Goal: Information Seeking & Learning: Learn about a topic

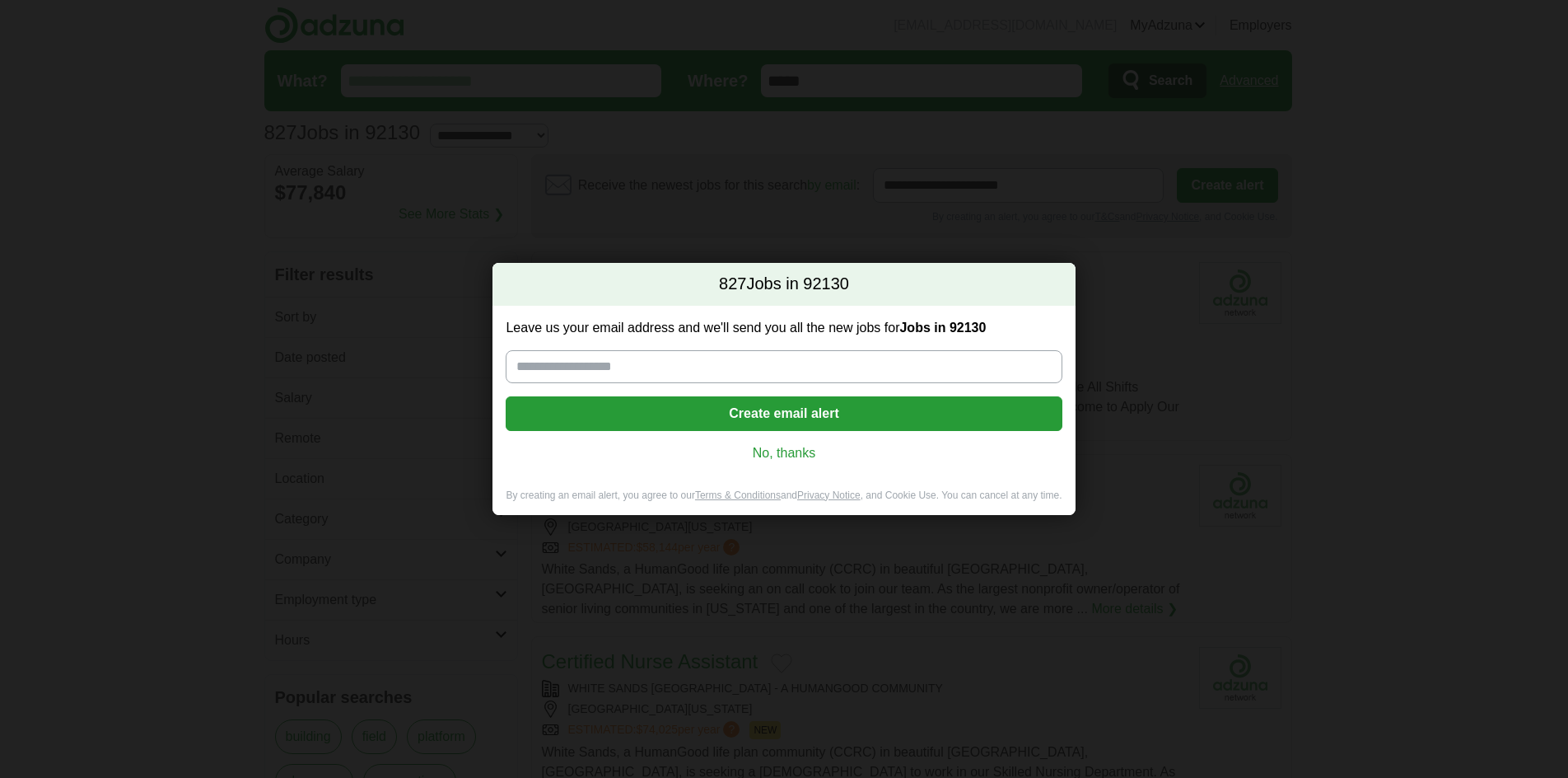
click at [786, 449] on link "No, thanks" at bounding box center [784, 453] width 529 height 18
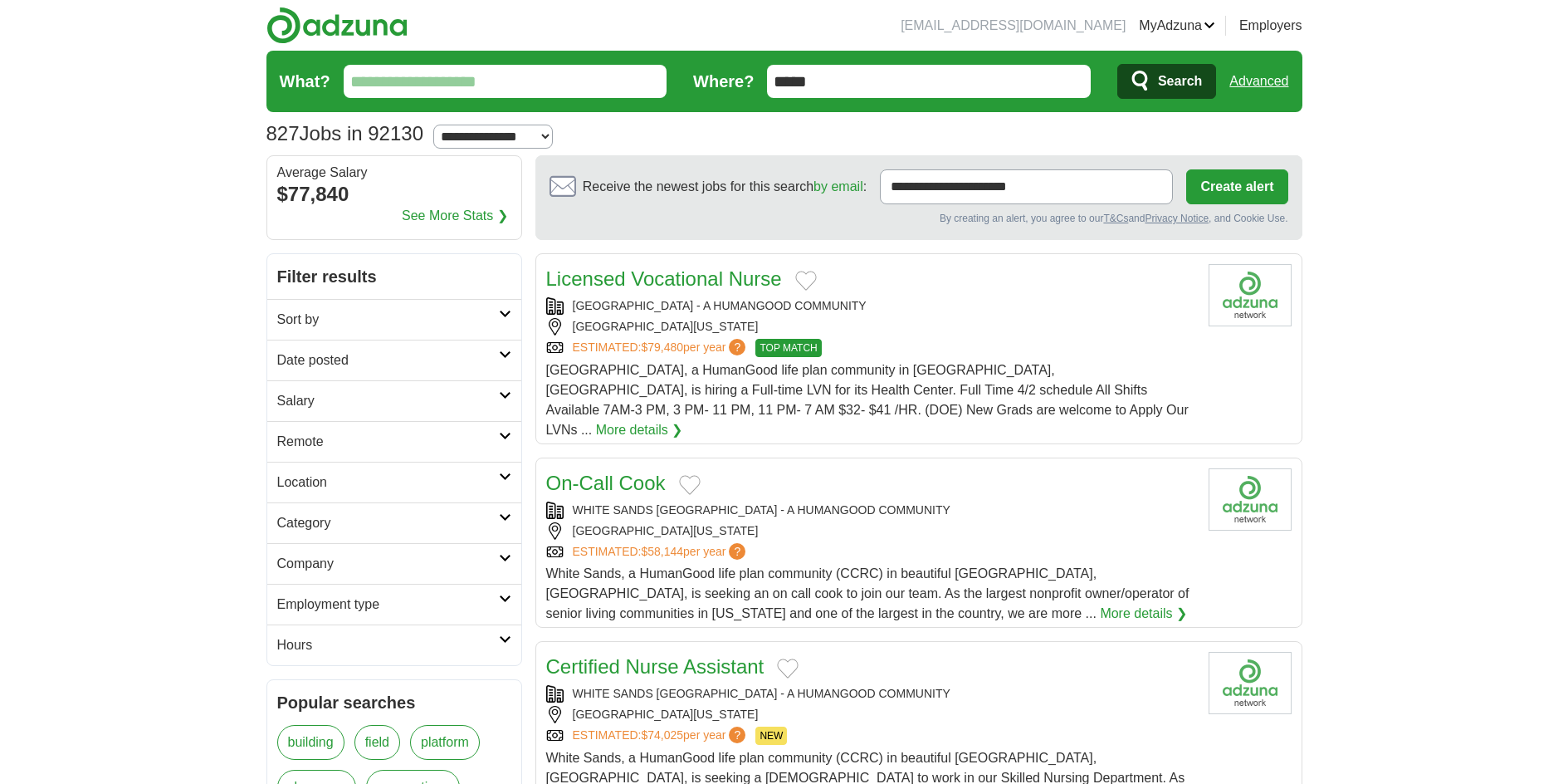
click at [536, 75] on input "What?" at bounding box center [506, 81] width 324 height 33
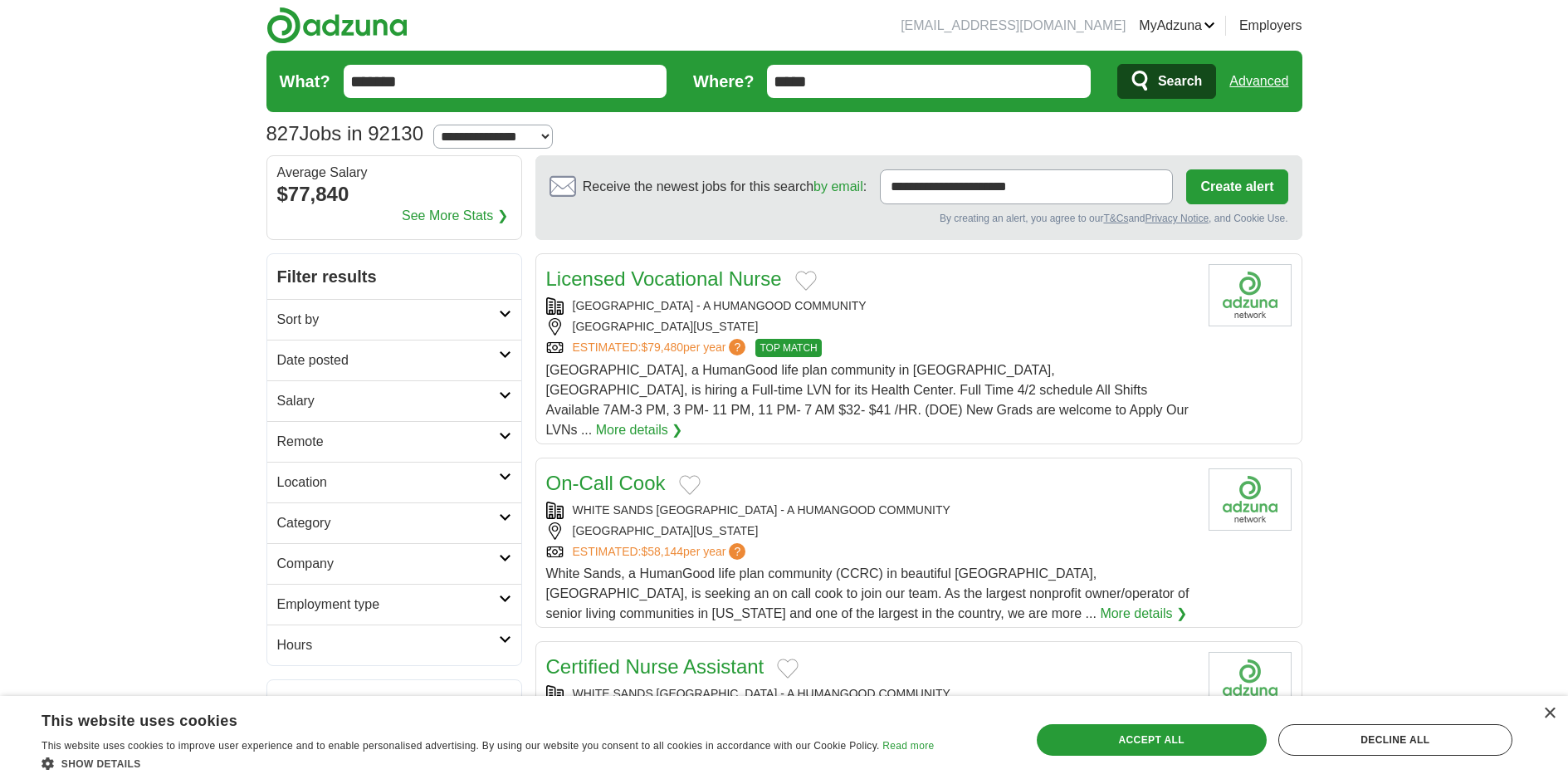
type input "*******"
click at [1118, 64] on button "Search" at bounding box center [1166, 81] width 98 height 34
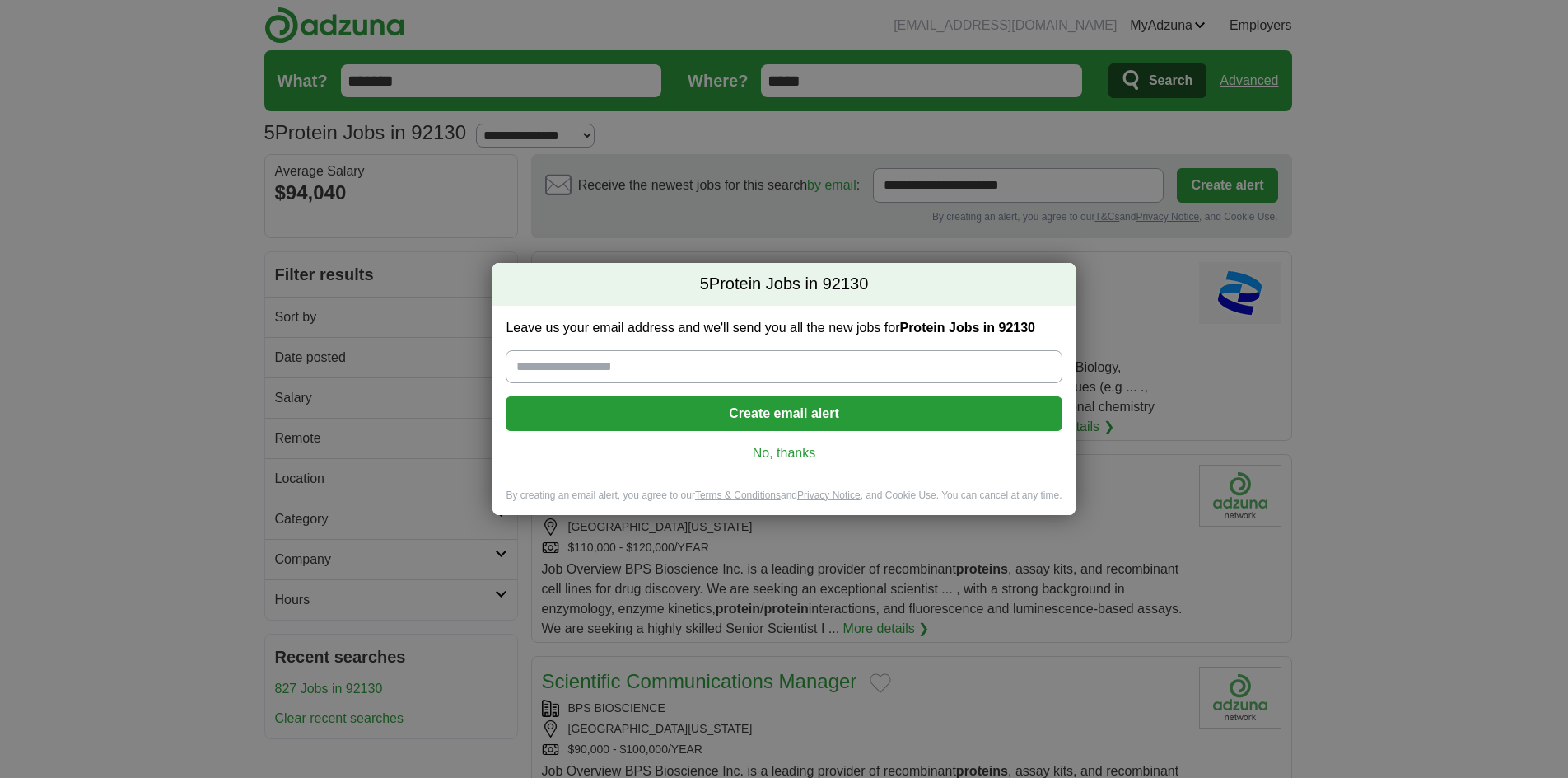
click at [802, 453] on link "No, thanks" at bounding box center [784, 453] width 529 height 18
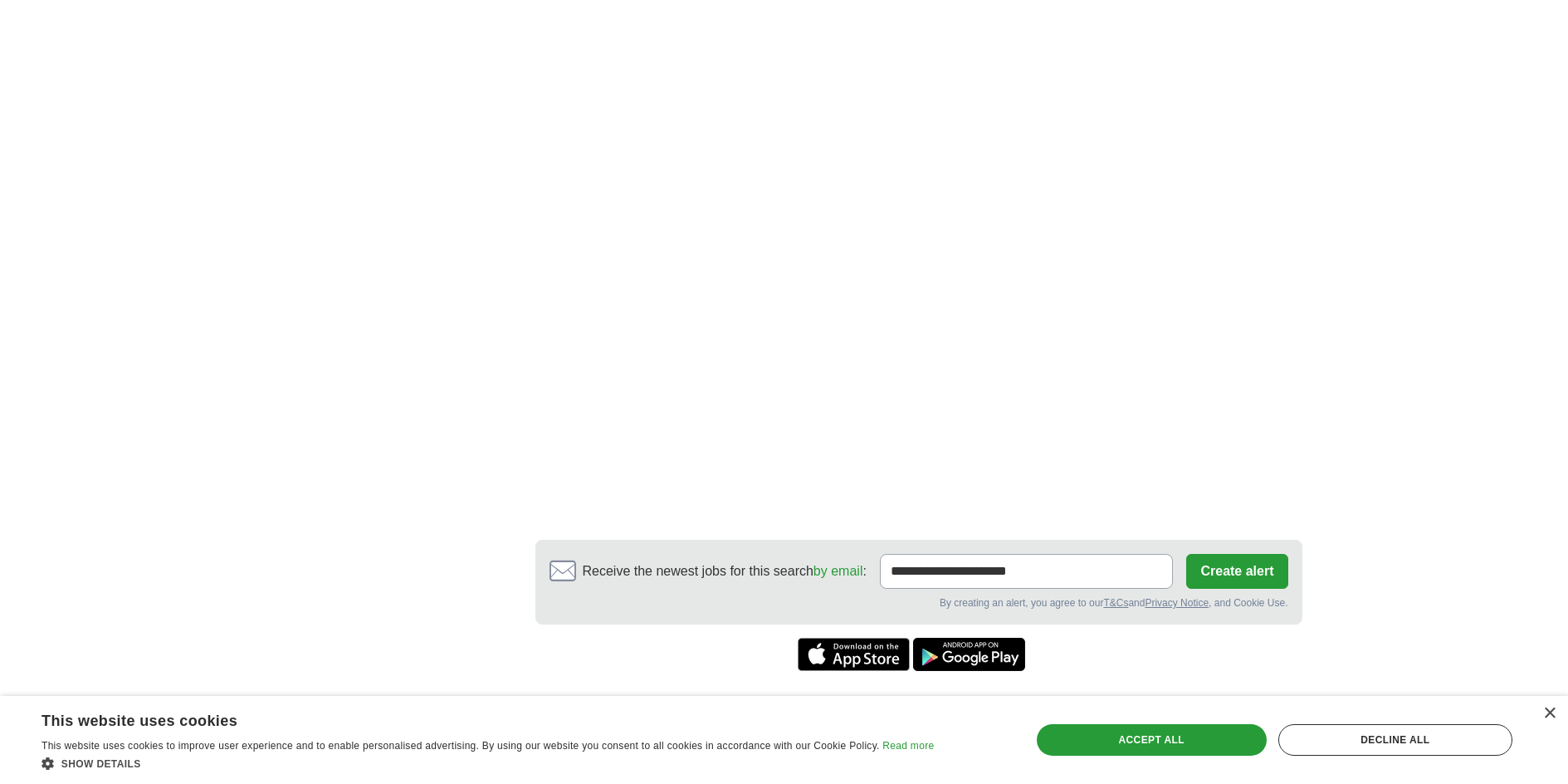
scroll to position [1661, 0]
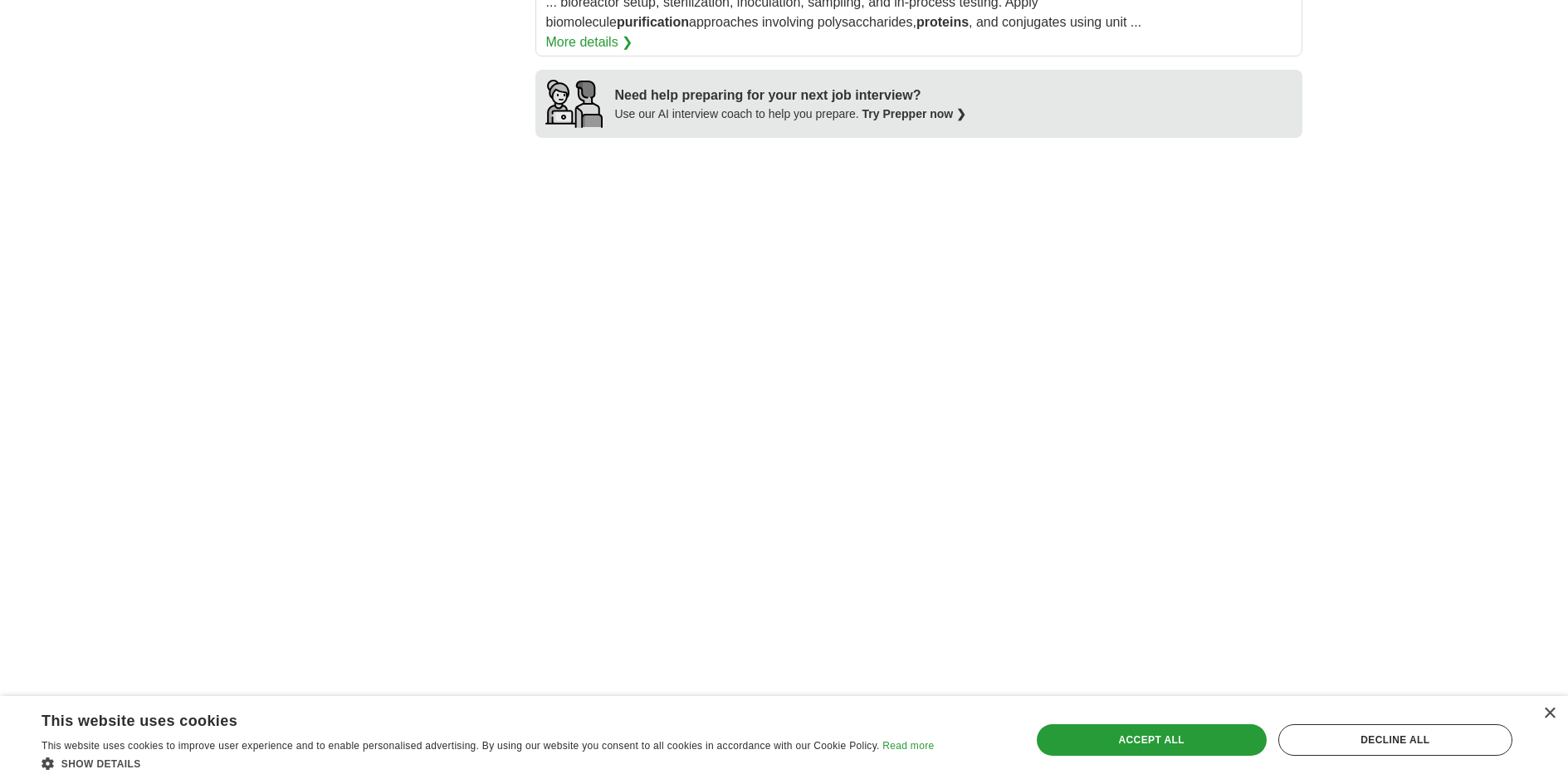
scroll to position [1328, 0]
